Goal: Task Accomplishment & Management: Use online tool/utility

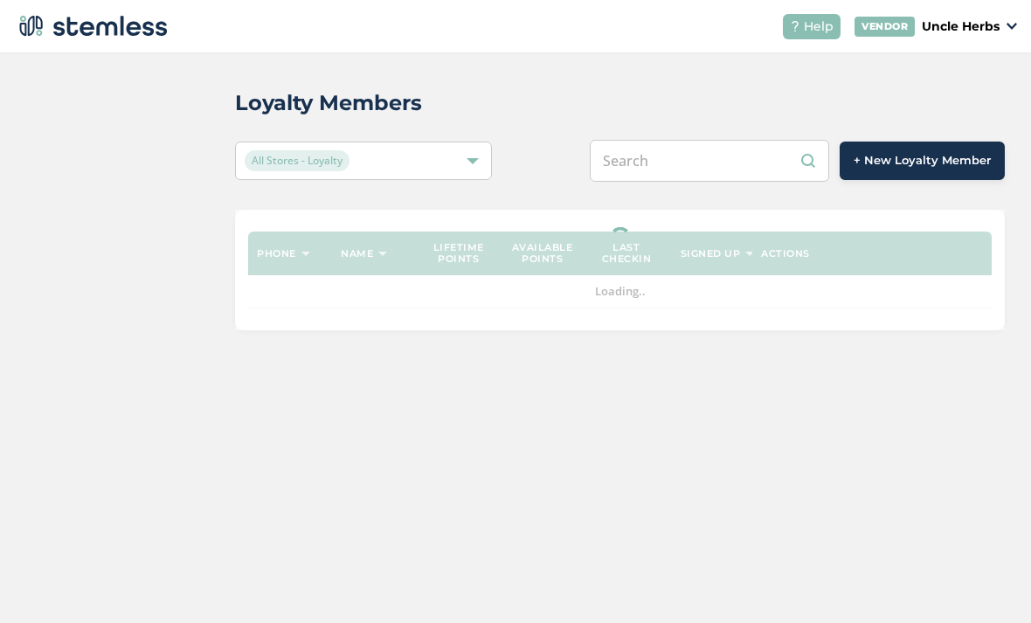
scroll to position [56, 0]
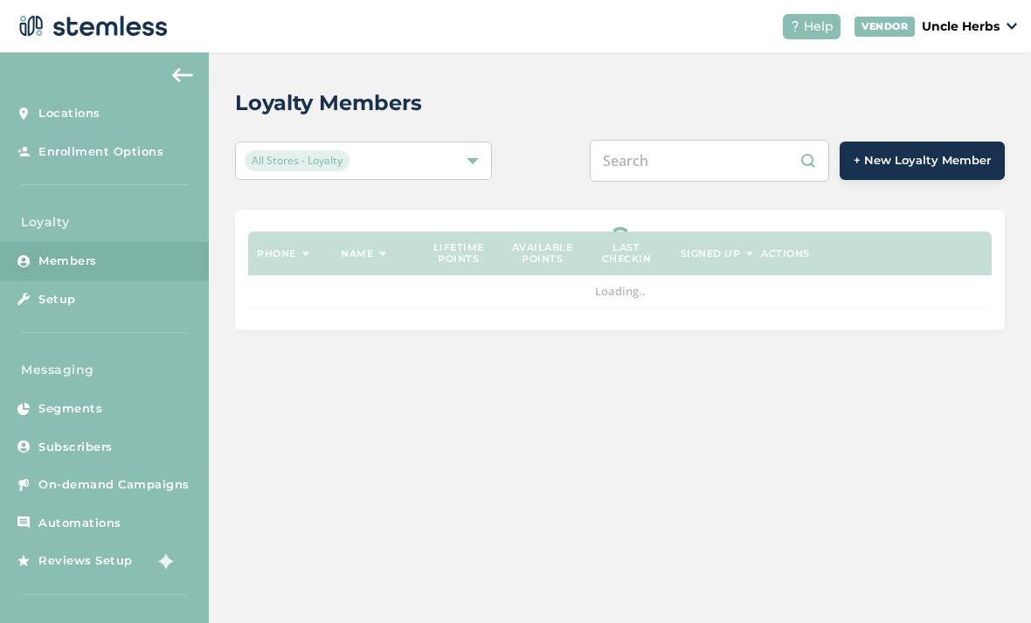
click at [773, 394] on div "Loyalty Members All Stores - Loyalty + New Loyalty Member Phone Name Lifetime p…" at bounding box center [620, 337] width 822 height 570
click at [700, 140] on input "text" at bounding box center [708, 161] width 239 height 42
click at [739, 140] on input "text" at bounding box center [708, 161] width 239 height 42
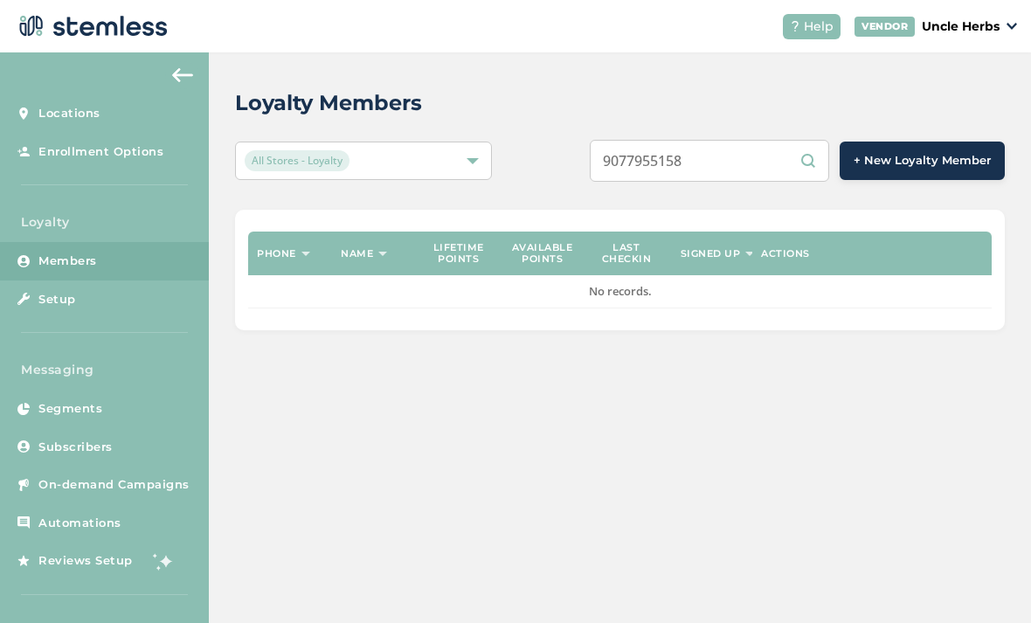
click at [814, 140] on input "9077955158" at bounding box center [708, 161] width 239 height 42
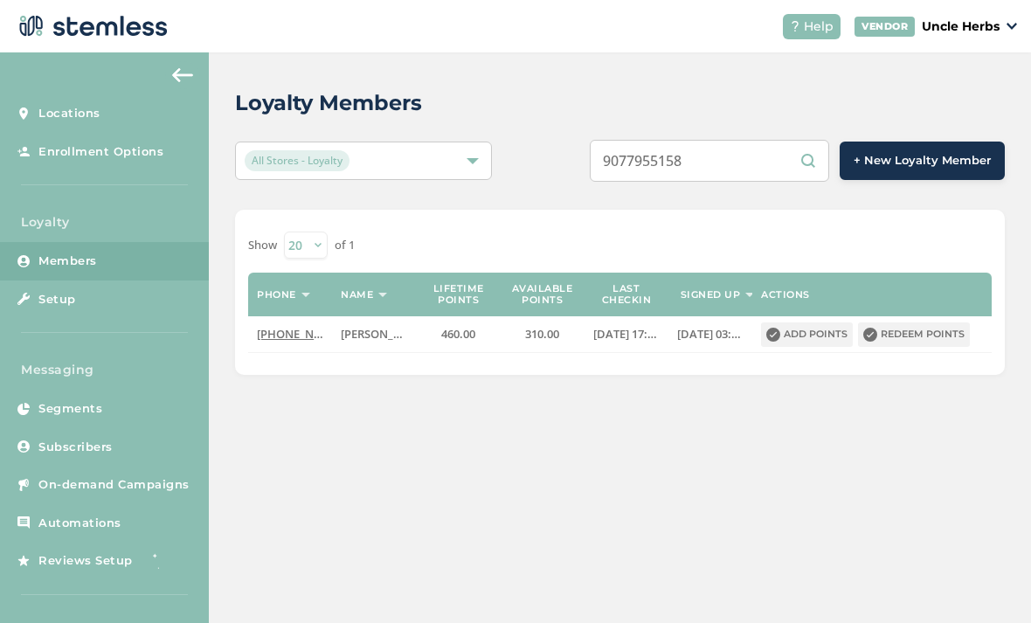
click at [764, 140] on input "9077955158" at bounding box center [708, 161] width 239 height 42
type input "9073139277"
click at [934, 322] on button "Redeem points" at bounding box center [914, 334] width 112 height 24
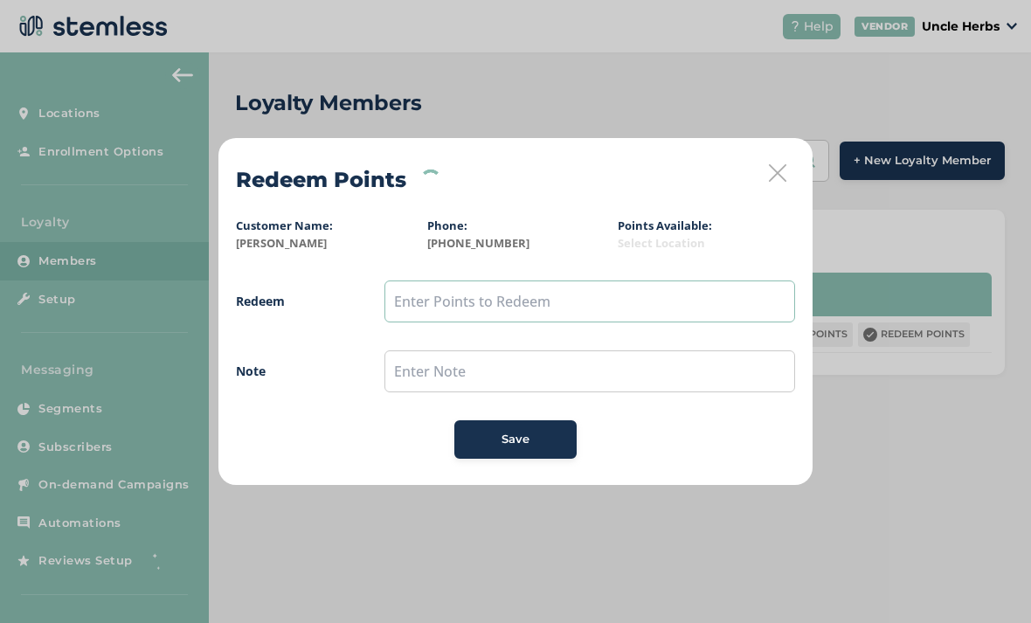
click at [528, 303] on input "text" at bounding box center [589, 301] width 410 height 42
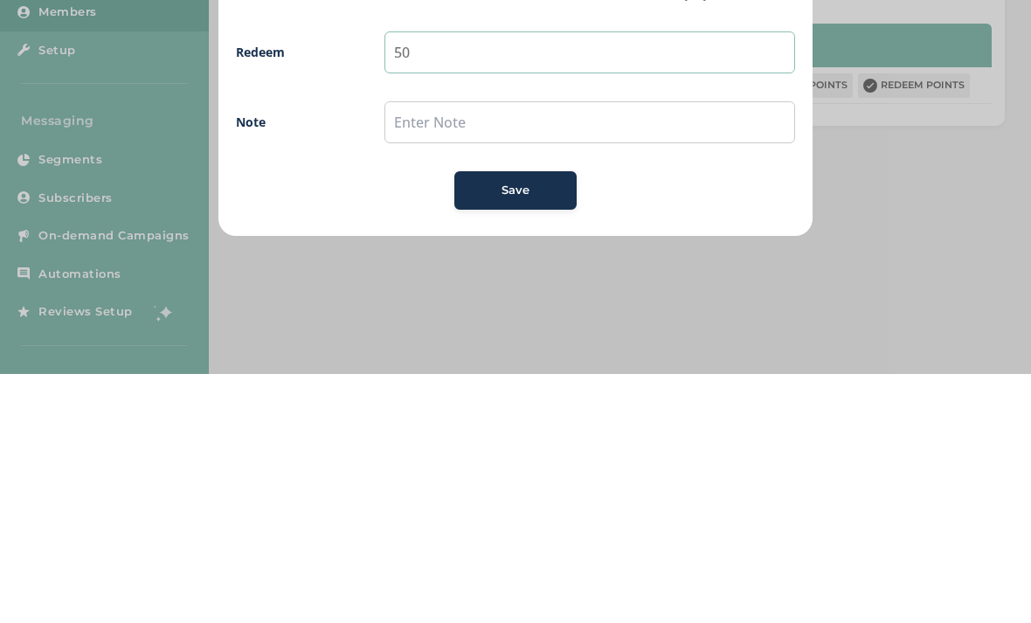
type input "50"
click at [528, 431] on span "Save" at bounding box center [515, 439] width 28 height 17
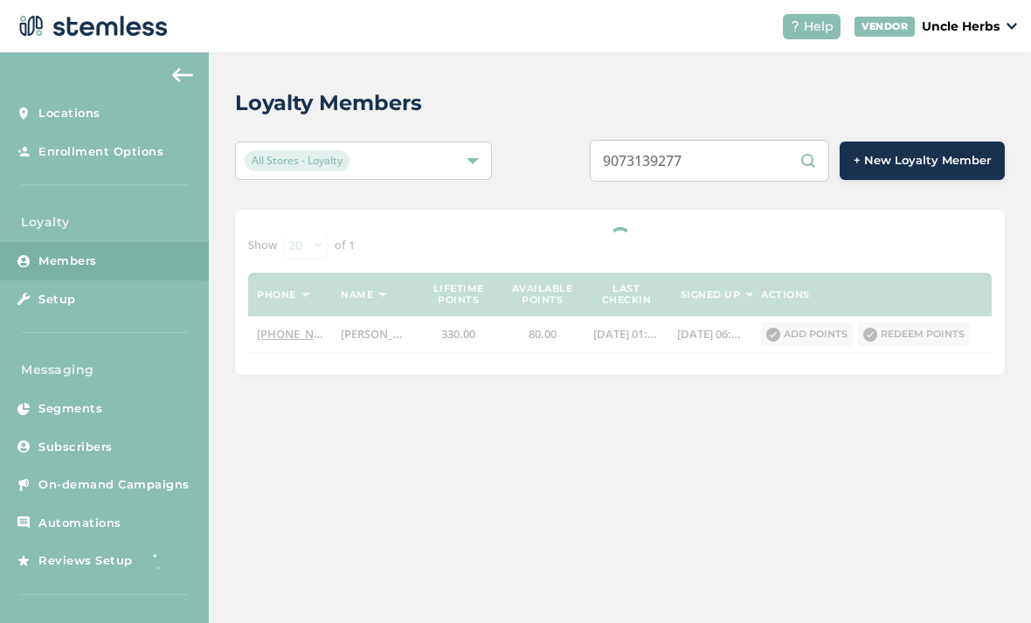
scroll to position [56, 0]
